Goal: Task Accomplishment & Management: Manage account settings

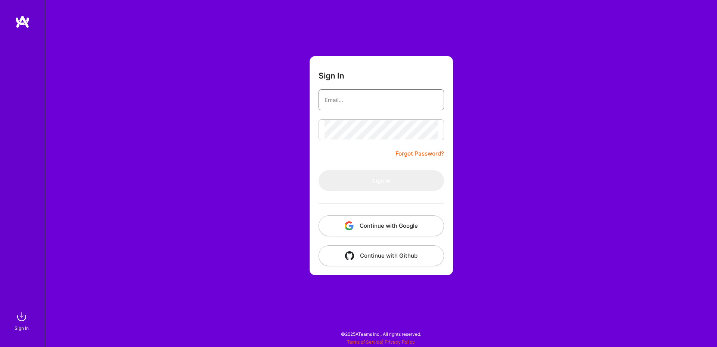
type input "[PERSON_NAME][EMAIL_ADDRESS][PERSON_NAME][DOMAIN_NAME]"
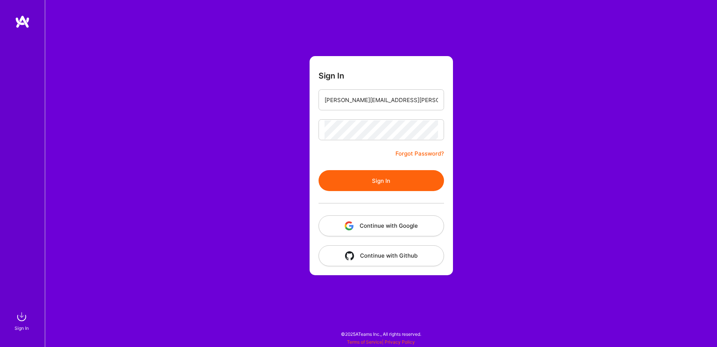
click at [374, 192] on div at bounding box center [382, 203] width 126 height 24
drag, startPoint x: 372, startPoint y: 179, endPoint x: 366, endPoint y: 176, distance: 5.8
click at [370, 178] on button "Sign In" at bounding box center [382, 180] width 126 height 21
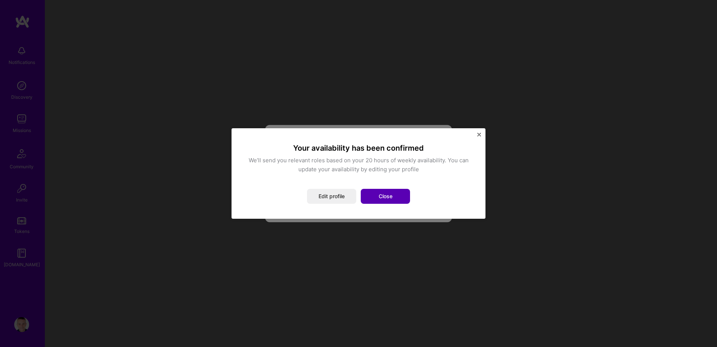
click at [381, 199] on button "Close" at bounding box center [385, 196] width 49 height 15
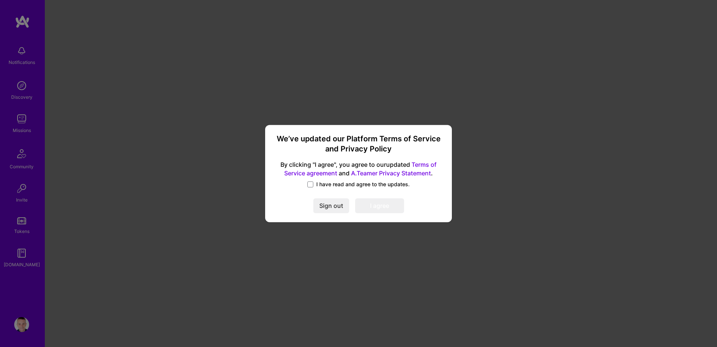
click at [334, 181] on span "I have read and agree to the updates." at bounding box center [362, 183] width 93 height 7
click at [0, 0] on input "I have read and agree to the updates." at bounding box center [0, 0] width 0 height 0
click at [389, 211] on button "I agree" at bounding box center [379, 205] width 49 height 15
